Goal: Task Accomplishment & Management: Use online tool/utility

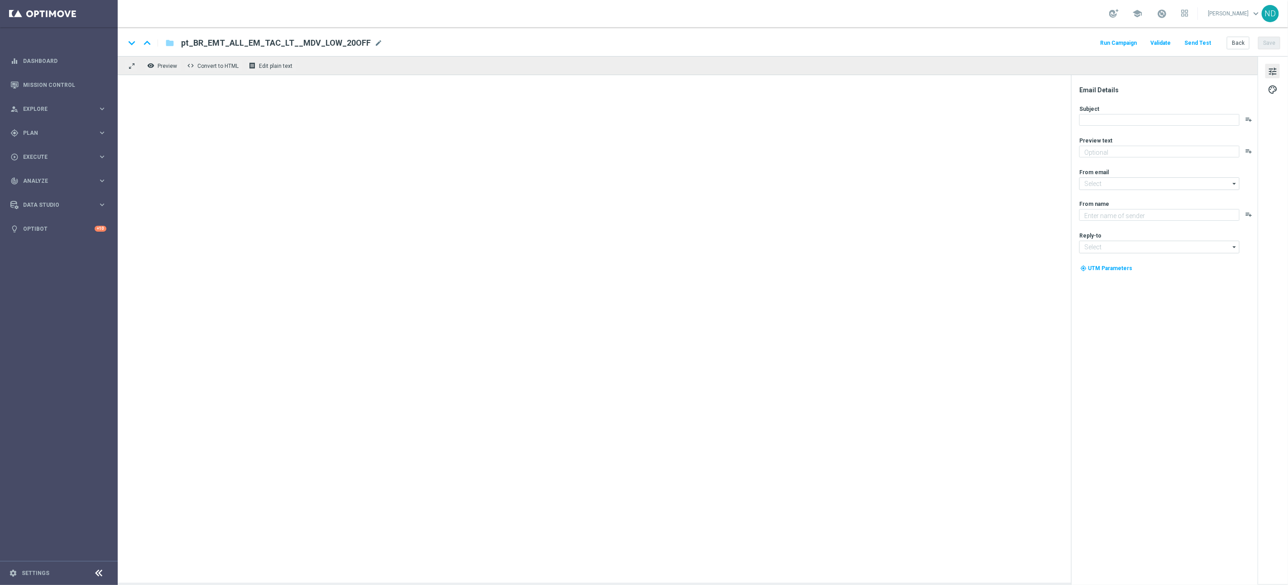
type textarea "💎 Sua Chance de Brilhar: R$ 600 Milhões na Mega!"
type textarea "Lottoland"
type input "[EMAIL_ADDRESS][DOMAIN_NAME]"
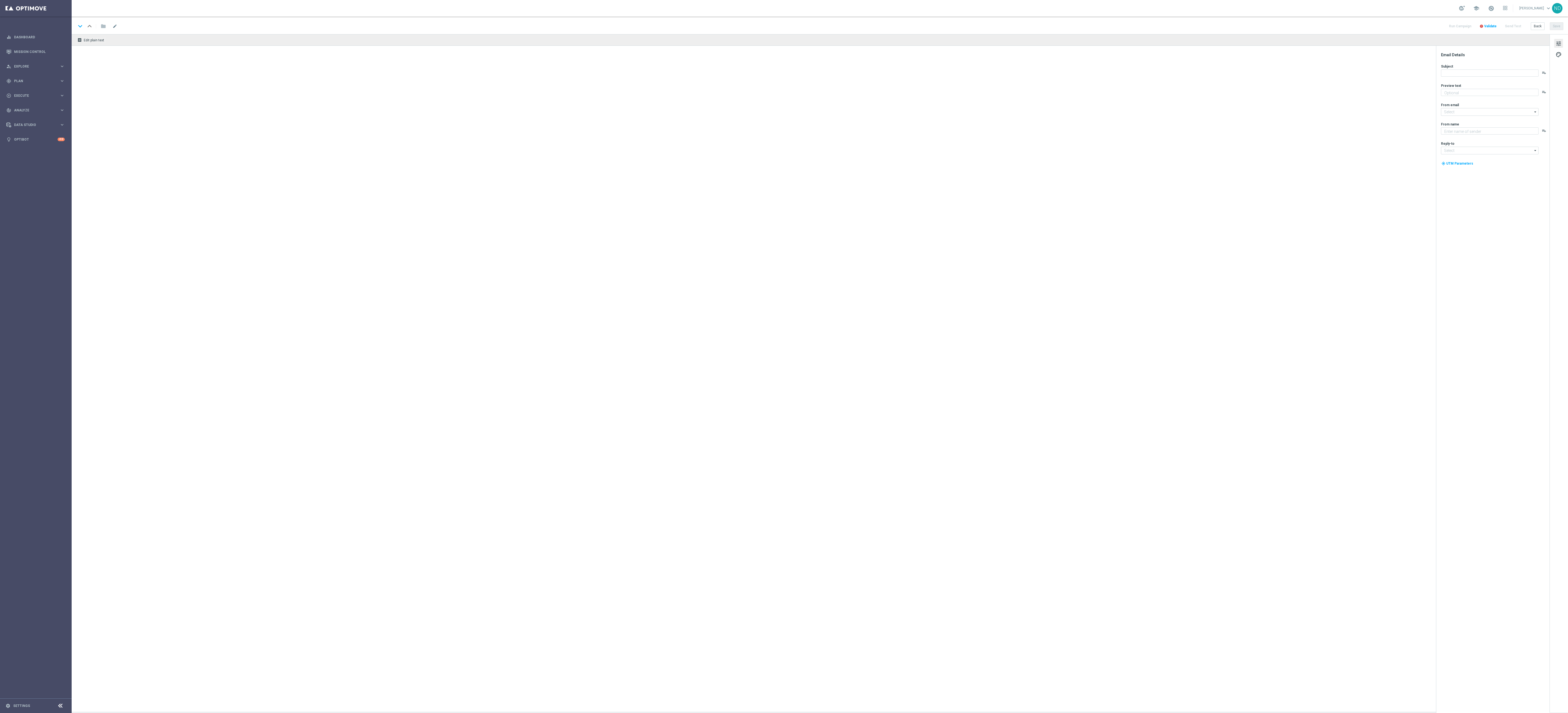
type textarea "🌟 Mude Sua História Neste Fim de Ano: Seja o Próximo Milionário! 💰"
type textarea "Lottoland"
type input "[EMAIL_ADDRESS][DOMAIN_NAME]"
type textarea "Concorra a prêmios incríveis e comece o ano com sorte grande!"
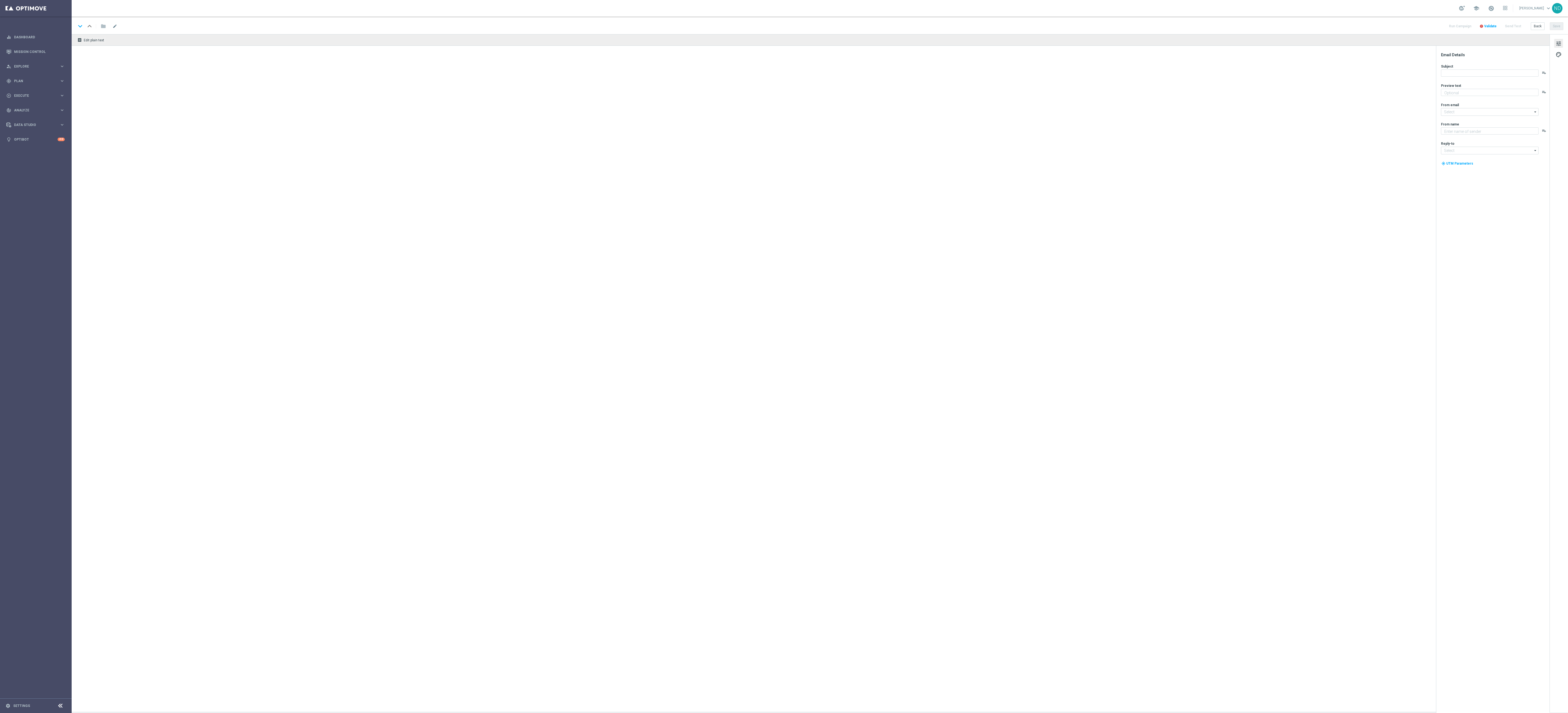
type input "[EMAIL_ADDRESS][DOMAIN_NAME]"
type textarea "Lottoland"
type input "[EMAIL_ADDRESS][DOMAIN_NAME]"
type textarea "Concorra a prêmios incríveis e comece o ano com sorte grande!"
type input "[EMAIL_ADDRESS][DOMAIN_NAME]"
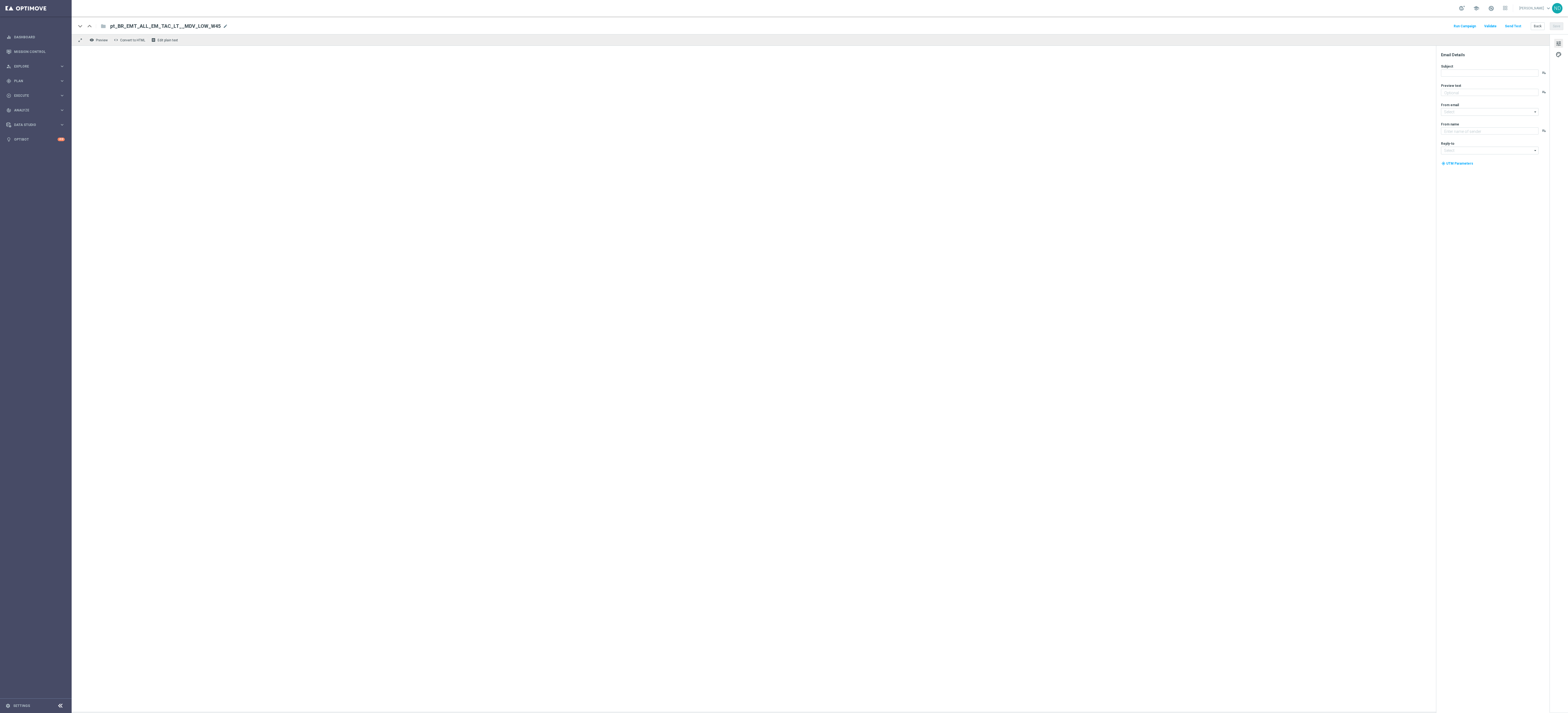
type textarea "Lottoland"
type input "[EMAIL_ADDRESS][DOMAIN_NAME]"
